Goal: Information Seeking & Learning: Learn about a topic

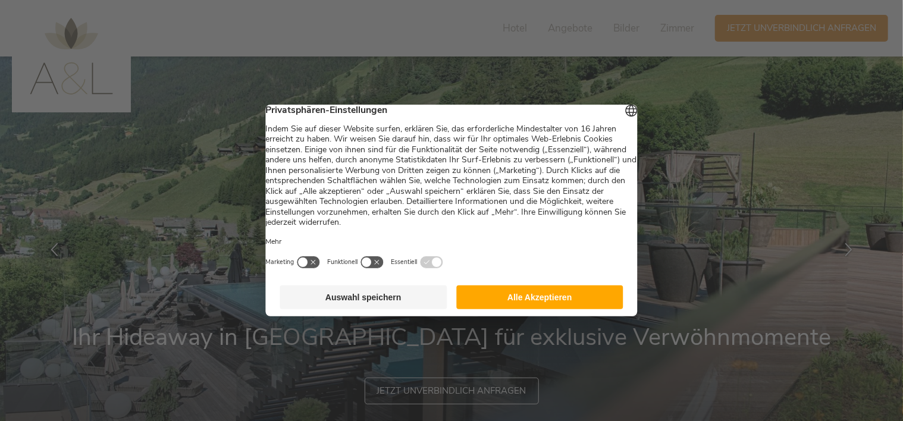
click at [513, 305] on button "Alle Akzeptieren" at bounding box center [539, 298] width 167 height 24
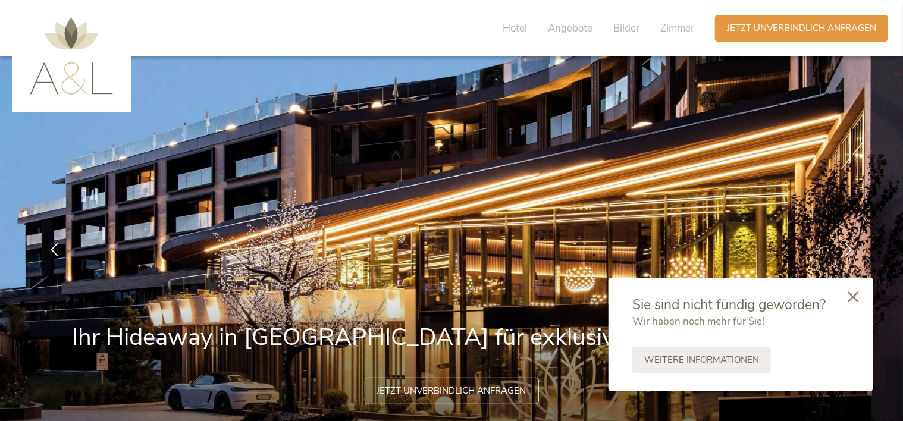
click at [854, 297] on icon at bounding box center [853, 297] width 11 height 11
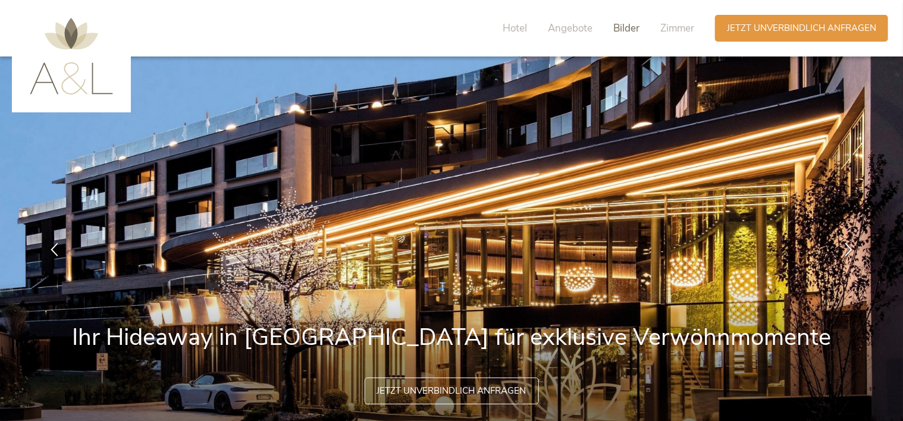
click at [620, 31] on span "Bilder" at bounding box center [626, 28] width 26 height 14
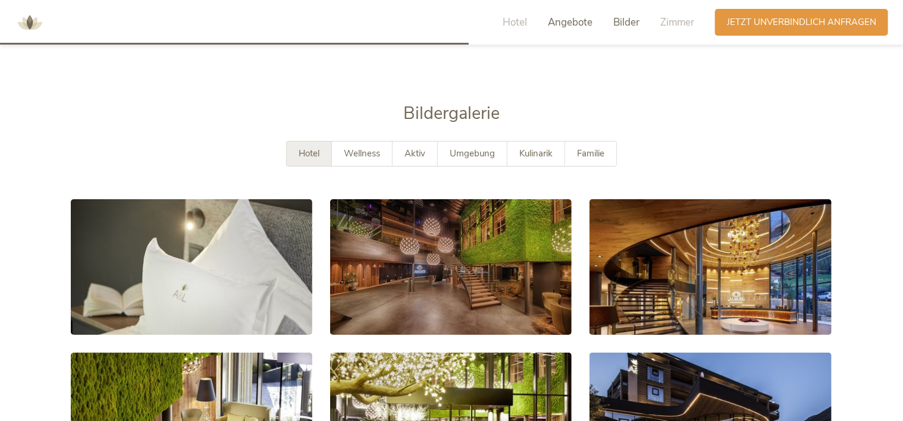
scroll to position [2053, 0]
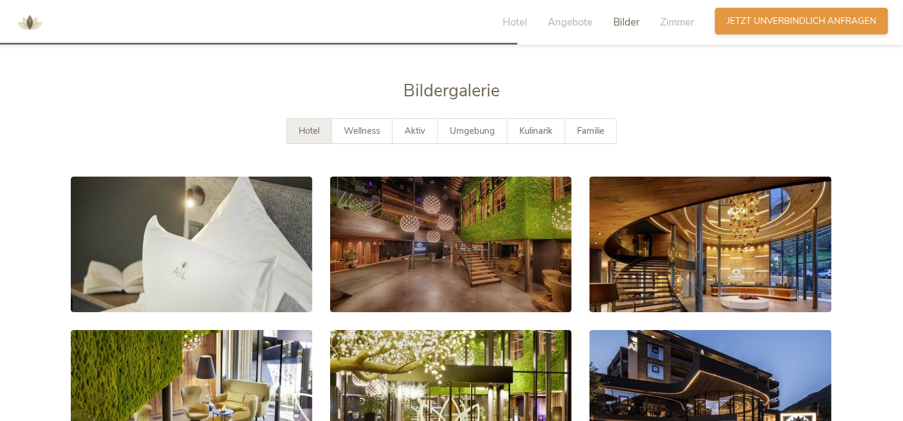
click at [785, 21] on span "Jetzt unverbindlich anfragen" at bounding box center [801, 21] width 149 height 12
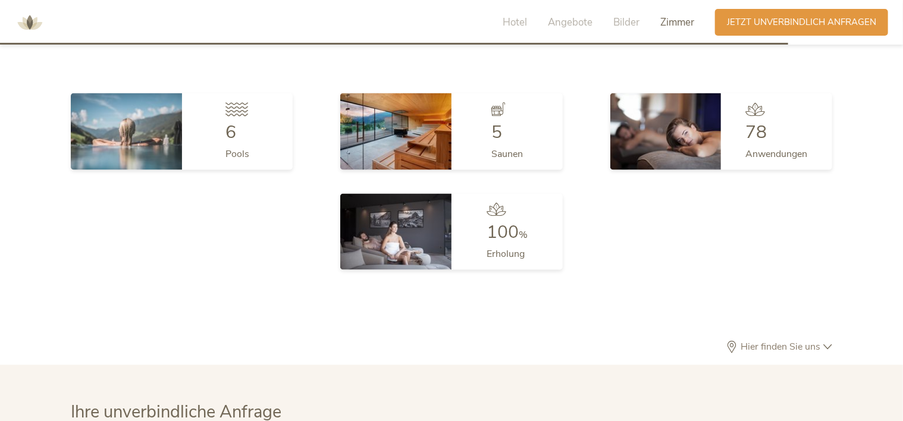
scroll to position [3125, 0]
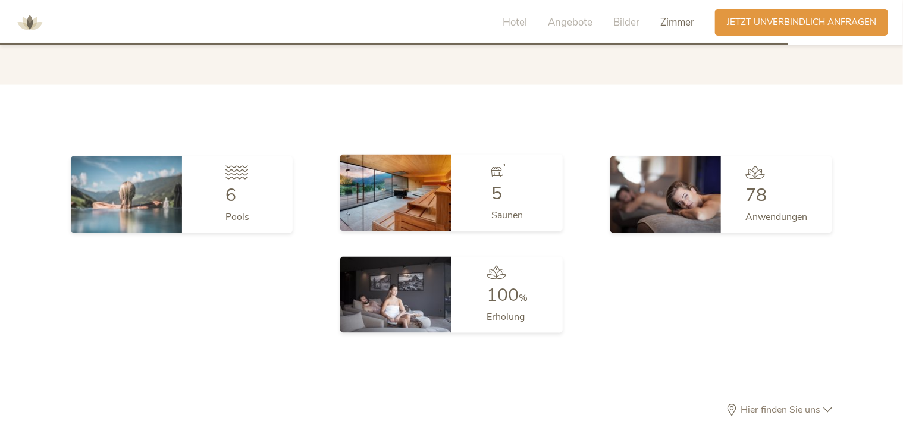
click at [377, 164] on img at bounding box center [395, 193] width 111 height 76
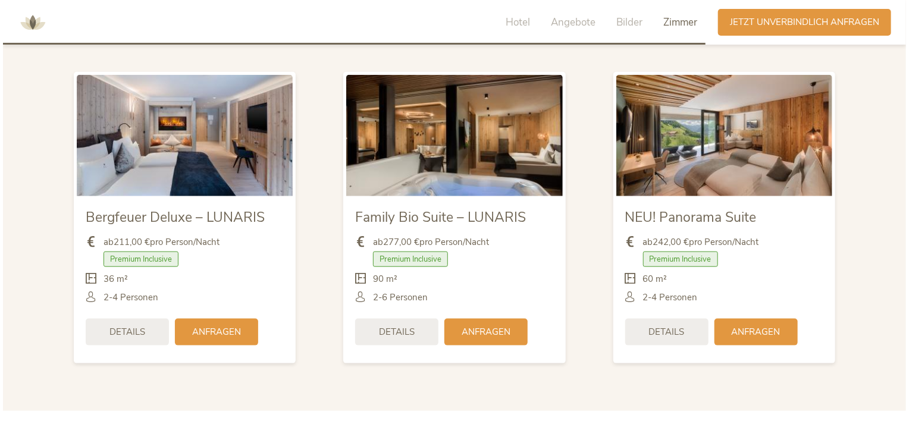
scroll to position [2785, 0]
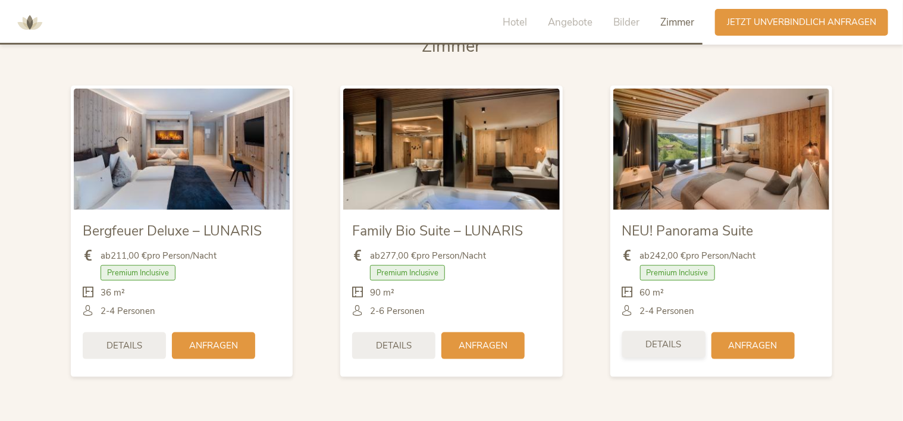
click at [657, 339] on span "Details" at bounding box center [664, 345] width 36 height 12
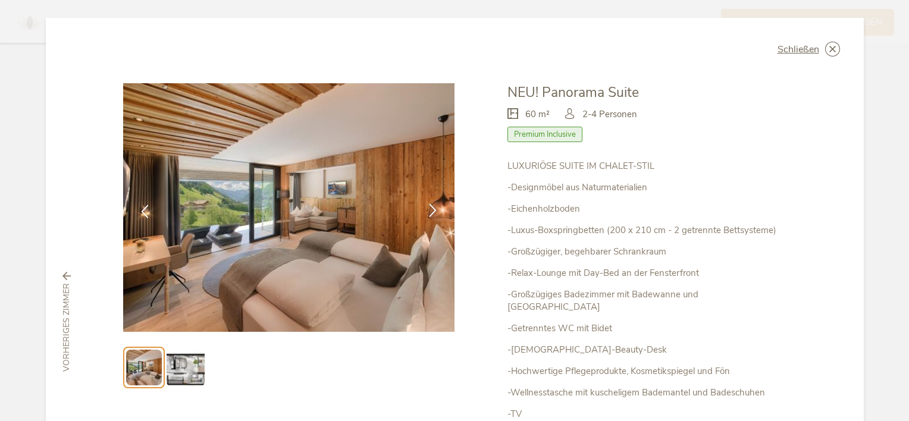
click at [431, 211] on icon at bounding box center [433, 210] width 14 height 14
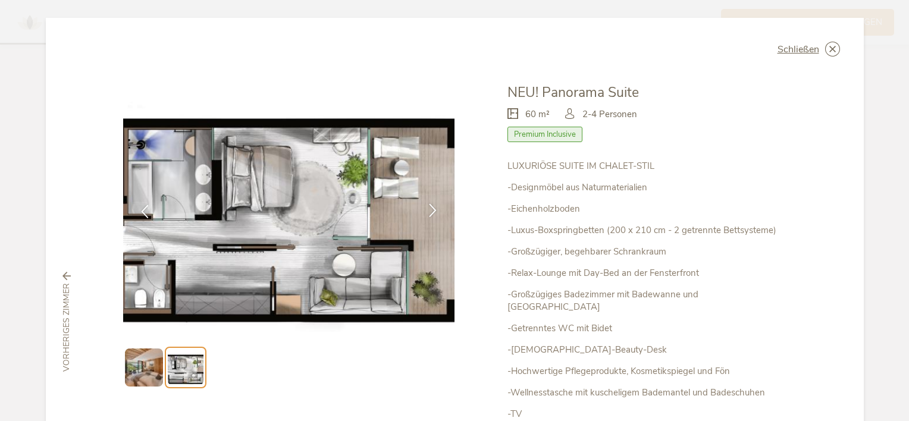
click at [431, 211] on icon at bounding box center [433, 210] width 14 height 14
click at [431, 209] on icon at bounding box center [433, 210] width 14 height 14
